Goal: Book appointment/travel/reservation

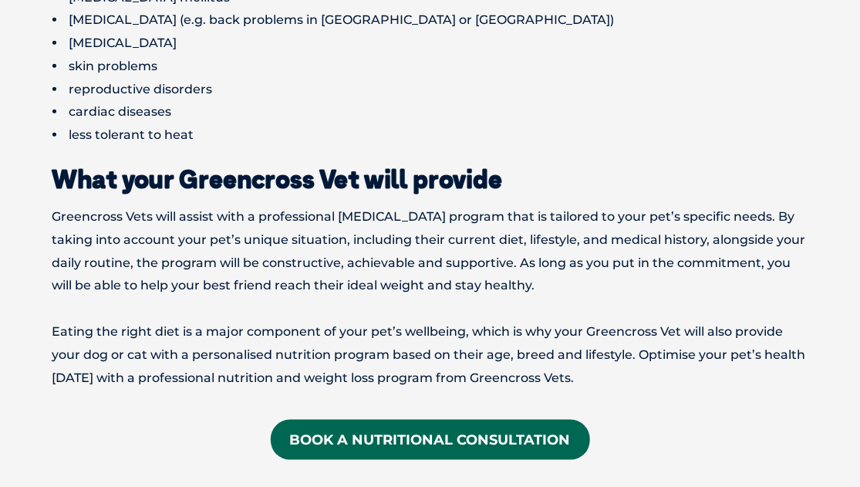
scroll to position [2377, 0]
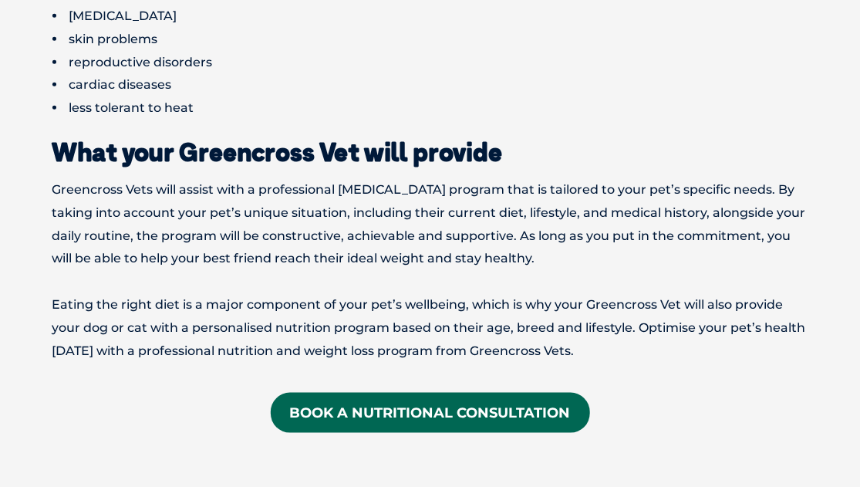
drag, startPoint x: 870, startPoint y: 35, endPoint x: 835, endPoint y: 282, distance: 248.5
click at [715, 240] on p "Greencross Vets will assist with a professional weight management program that …" at bounding box center [430, 224] width 756 height 92
click at [615, 240] on p "Greencross Vets will assist with a professional weight management program that …" at bounding box center [430, 224] width 756 height 92
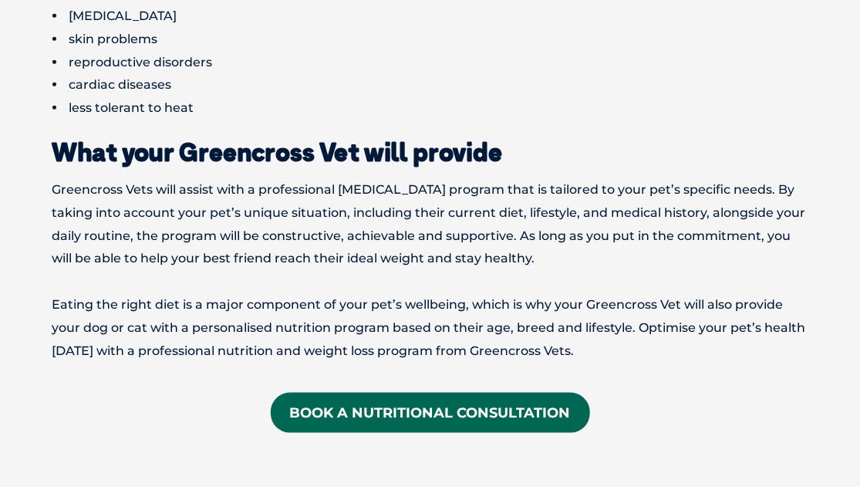
click at [617, 234] on p "Greencross Vets will assist with a professional weight management program that …" at bounding box center [430, 224] width 756 height 92
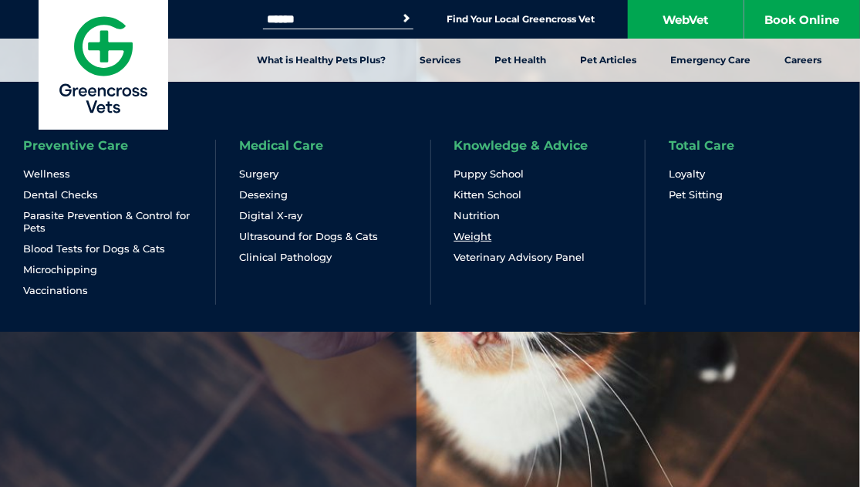
click at [485, 235] on link "Weight" at bounding box center [473, 236] width 38 height 13
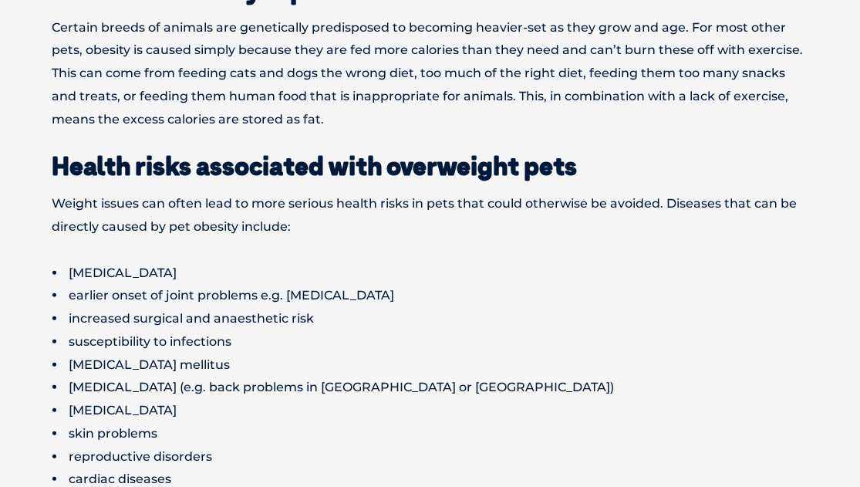
scroll to position [2423, 0]
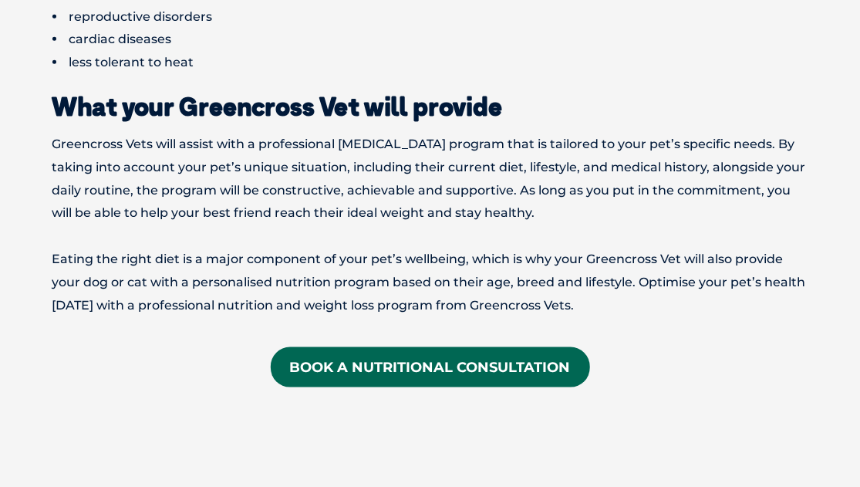
click at [491, 354] on link "Book a Nutritional Consultation" at bounding box center [430, 367] width 319 height 40
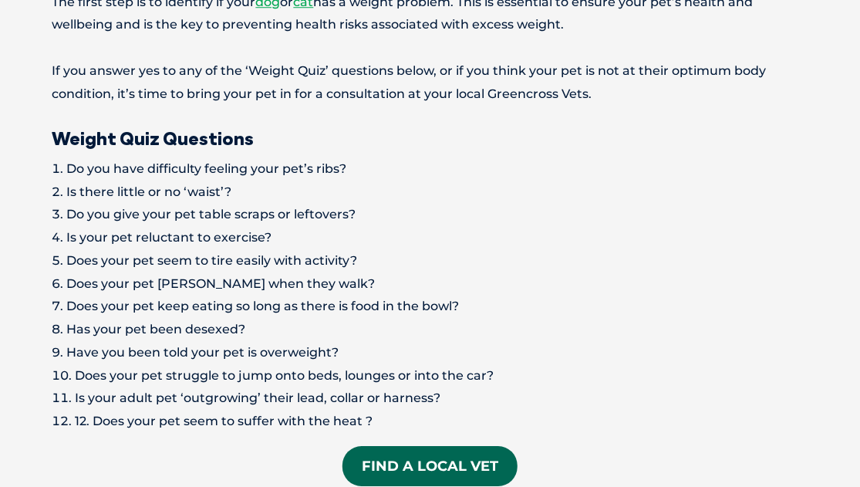
scroll to position [1323, 0]
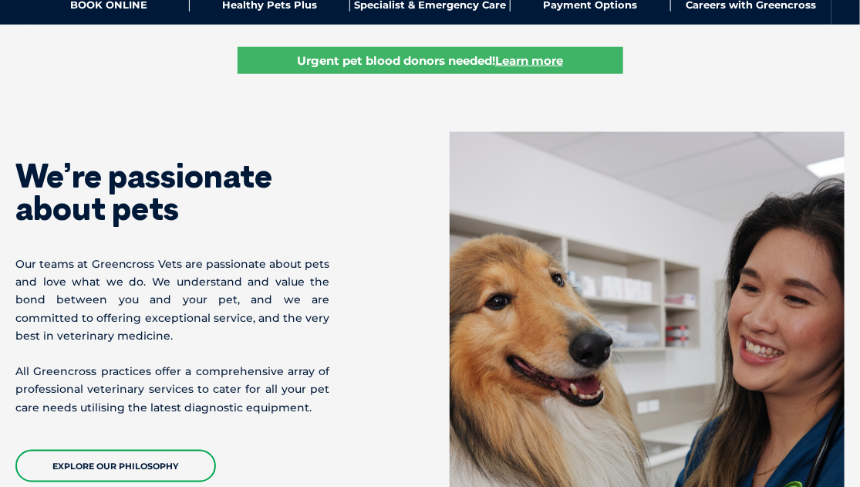
scroll to position [656, 0]
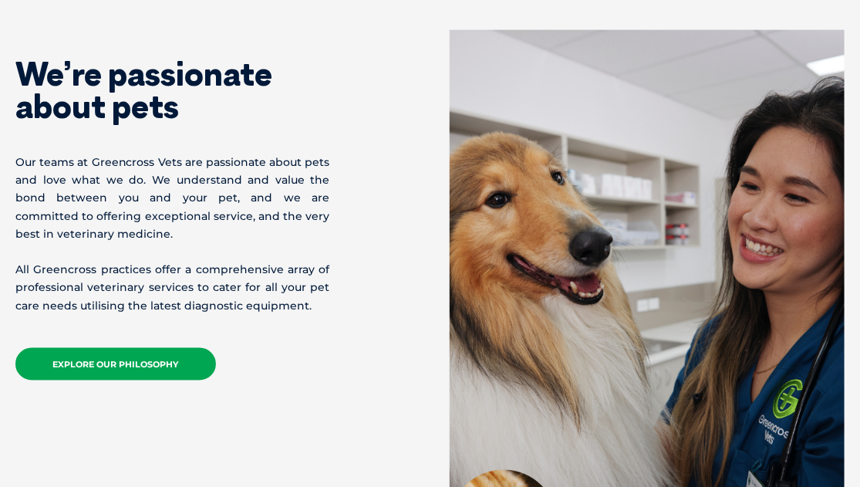
click at [172, 361] on link "EXPLORE OUR PHILOSOPHY" at bounding box center [115, 364] width 201 height 32
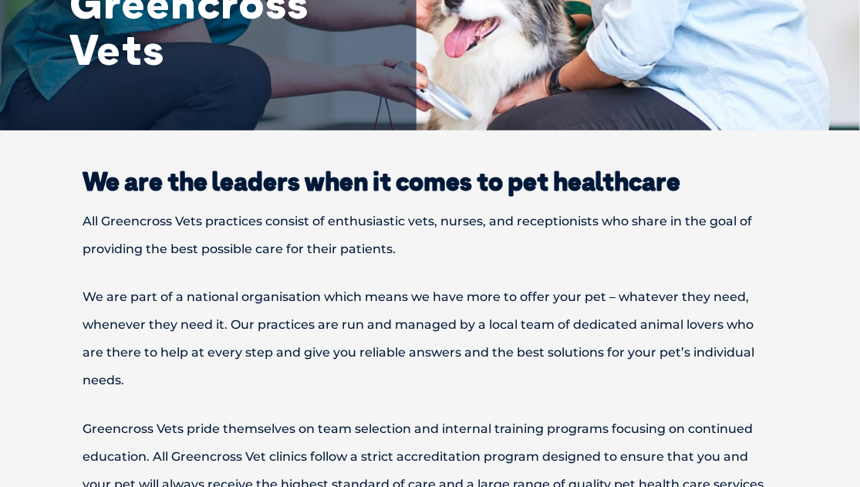
scroll to position [342, 0]
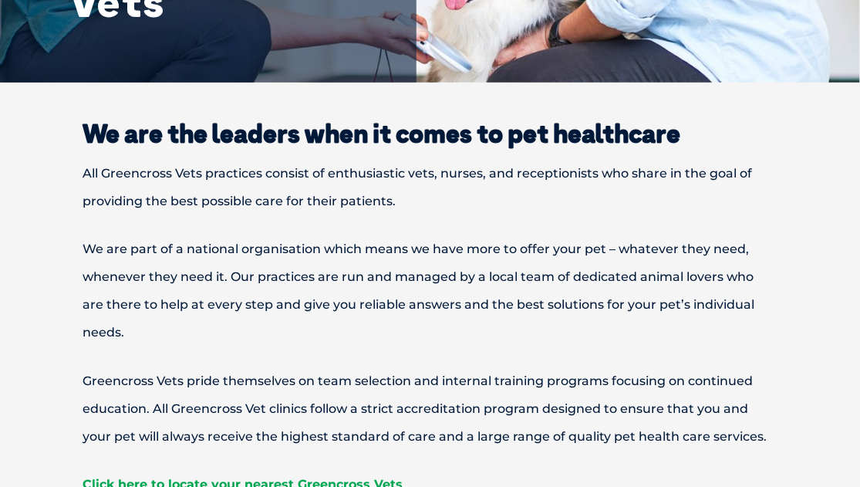
click at [443, 191] on p "All Greencross Vets practices consist of enthusiastic vets, nurses, and recepti…" at bounding box center [430, 188] width 802 height 56
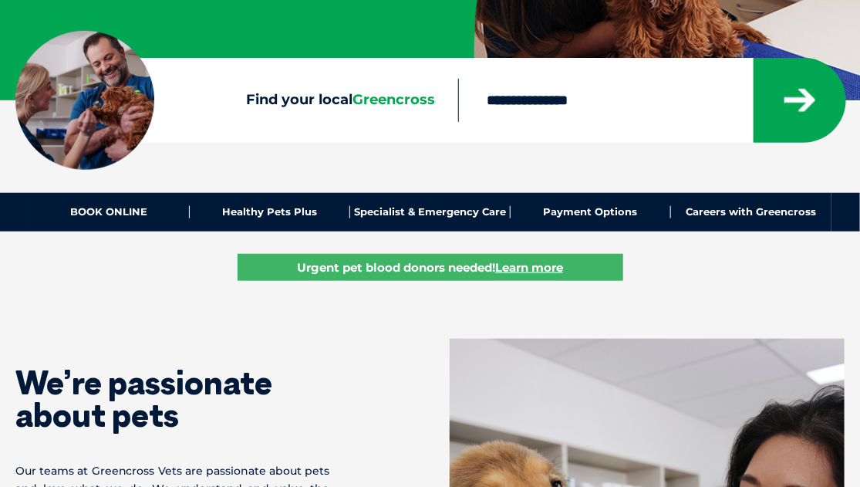
scroll to position [366, 0]
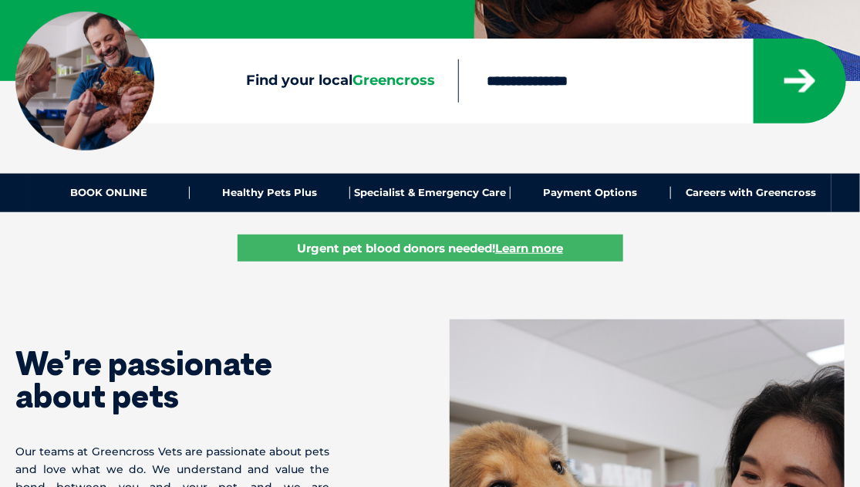
drag, startPoint x: 869, startPoint y: 55, endPoint x: 865, endPoint y: 98, distance: 43.4
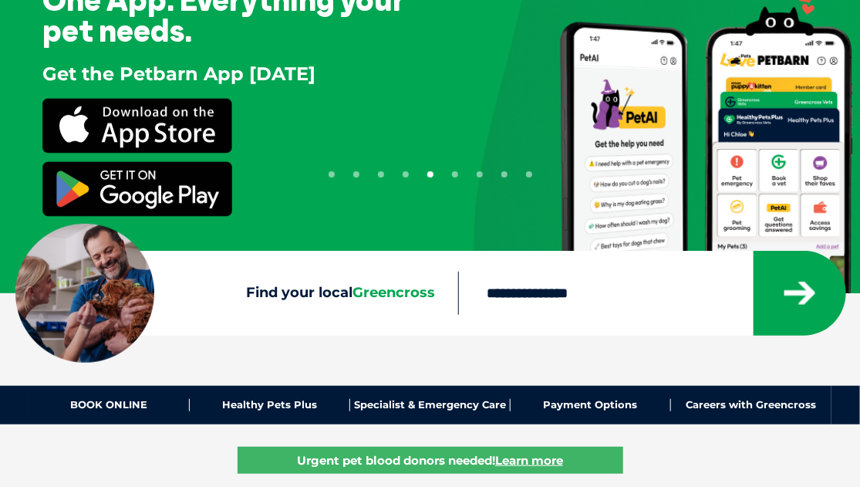
scroll to position [0, 0]
